Goal: Task Accomplishment & Management: Use online tool/utility

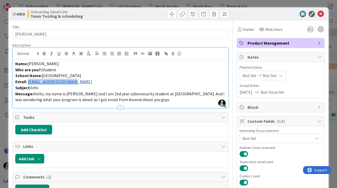
scroll to position [2, 0]
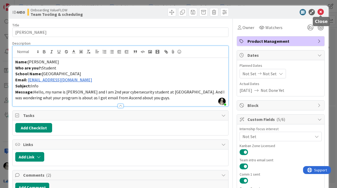
click at [320, 11] on icon at bounding box center [321, 12] width 6 height 6
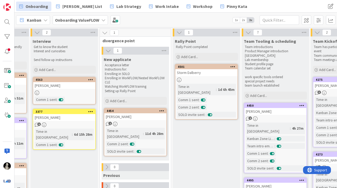
scroll to position [0, 135]
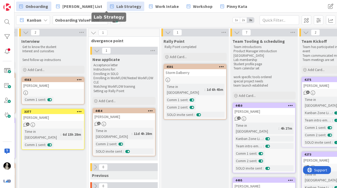
click at [116, 7] on span "Lab Strategy" at bounding box center [128, 6] width 25 height 6
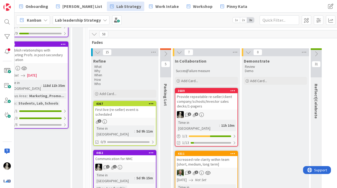
scroll to position [185, 680]
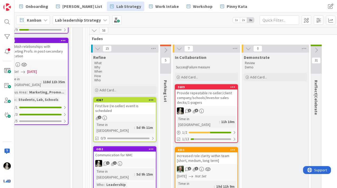
click at [204, 89] on div "Provide repeatable re-seller/client company/schools/Investor sales decks/1-page…" at bounding box center [206, 97] width 62 height 16
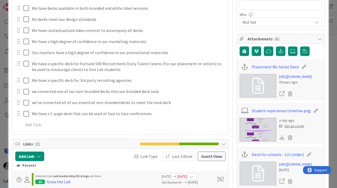
scroll to position [149, 0]
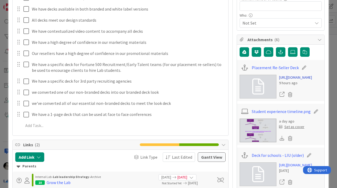
click at [286, 78] on link "[URL][DOMAIN_NAME]" at bounding box center [295, 78] width 33 height 6
click at [302, 67] on icon at bounding box center [303, 67] width 7 height 5
click at [291, 68] on input "Placement Re-Seller Deck" at bounding box center [281, 67] width 59 height 9
type input "Placement Partner Deck"
click at [314, 69] on div "Placement Re-Seller Deck" at bounding box center [281, 67] width 82 height 10
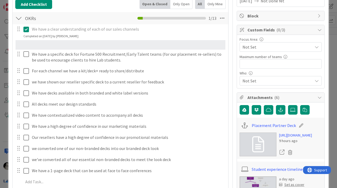
scroll to position [85, 0]
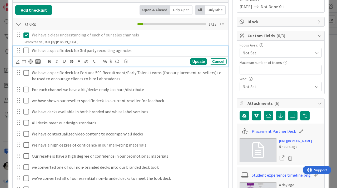
click at [82, 51] on p "We have a specific deck for 3rd party recruiting agencies" at bounding box center [128, 50] width 193 height 6
click at [142, 50] on p "We have a specific deck for 3rd party recruiting agencies" at bounding box center [128, 50] width 193 height 6
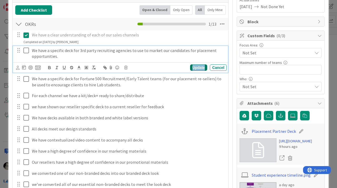
click at [195, 65] on div "Update" at bounding box center [198, 67] width 17 height 6
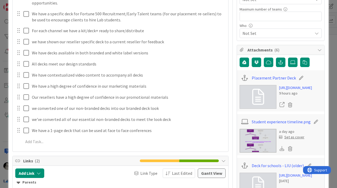
scroll to position [136, 0]
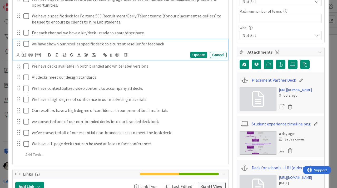
click at [116, 46] on p "we have shown our reseller specific deck to a current reseller for feedback" at bounding box center [128, 44] width 193 height 6
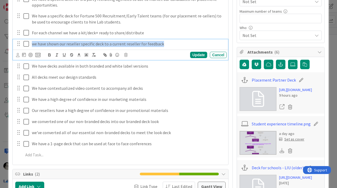
drag, startPoint x: 166, startPoint y: 43, endPoint x: 26, endPoint y: 46, distance: 139.6
click at [26, 46] on div "we have shown our reseller specific deck to a current reseller for feedback" at bounding box center [121, 43] width 212 height 9
copy p "we have shown our reseller specific deck to a current reseller for feedback"
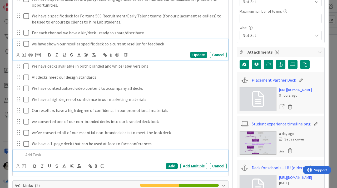
click at [37, 158] on div at bounding box center [123, 154] width 205 height 9
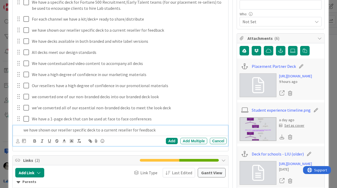
scroll to position [152, 0]
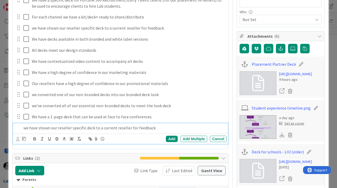
click at [63, 129] on p "we have shown our reseller specific deck to a current reseller for feedback" at bounding box center [123, 128] width 201 height 6
click at [142, 129] on p "we have shown our recruiting agency specific deck to a current reseller for fee…" at bounding box center [123, 128] width 201 height 6
click at [172, 138] on div "Add" at bounding box center [172, 138] width 12 height 6
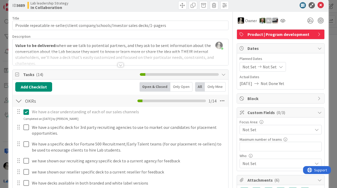
scroll to position [10, 0]
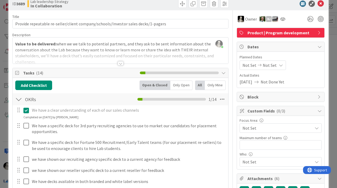
click at [120, 62] on div at bounding box center [121, 63] width 6 height 4
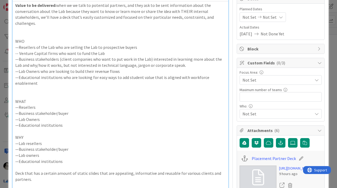
scroll to position [0, 0]
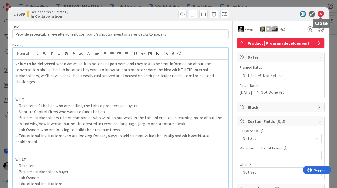
click at [322, 12] on icon at bounding box center [321, 14] width 6 height 6
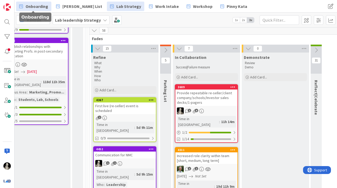
click at [38, 5] on span "Onboarding" at bounding box center [37, 6] width 23 height 6
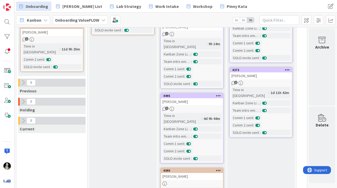
scroll to position [0, 207]
